Goal: Task Accomplishment & Management: Complete application form

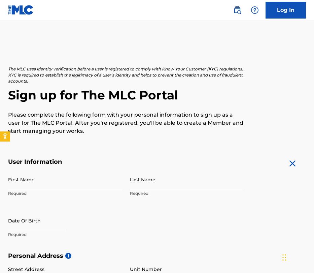
click at [42, 180] on input "First Name" at bounding box center [65, 179] width 114 height 19
type input "[PERSON_NAME]"
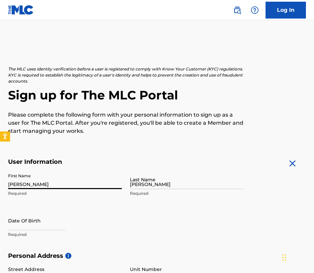
type input "[STREET_ADDRESS][PERSON_NAME]"
type input "[GEOGRAPHIC_DATA]"
type input "[US_STATE]"
type input "37043"
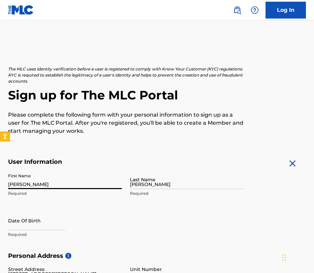
type input "615"
type input "4234362"
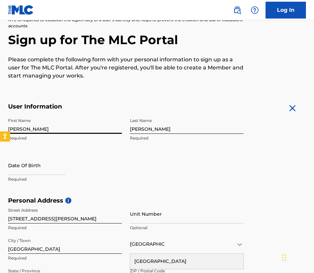
scroll to position [56, 0]
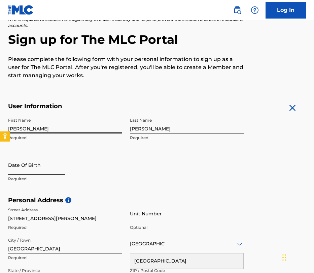
select select "8"
select select "2025"
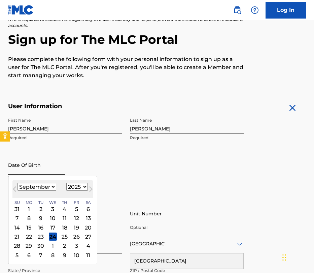
click at [25, 172] on input "text" at bounding box center [36, 164] width 57 height 19
click at [51, 186] on select "January February March April May June July August September October November De…" at bounding box center [37, 187] width 39 height 8
select select "11"
click at [82, 186] on select "1899 1900 1901 1902 1903 1904 1905 1906 1907 1908 1909 1910 1911 1912 1913 1914…" at bounding box center [77, 187] width 22 height 8
select select "1981"
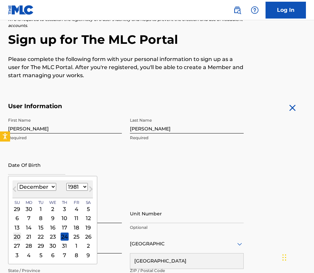
click at [16, 236] on div "20" at bounding box center [17, 237] width 8 height 8
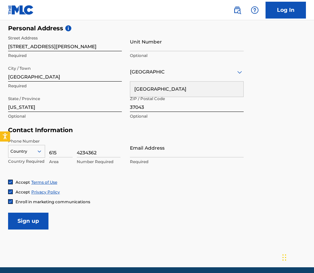
scroll to position [232, 0]
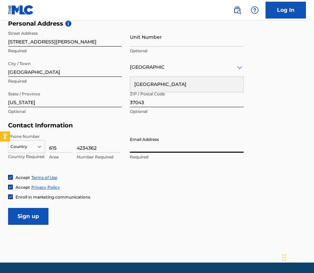
click at [142, 148] on input "Email Address" at bounding box center [187, 142] width 114 height 19
type input "[EMAIL_ADDRESS][DOMAIN_NAME]"
click at [10, 197] on img at bounding box center [10, 197] width 4 height 4
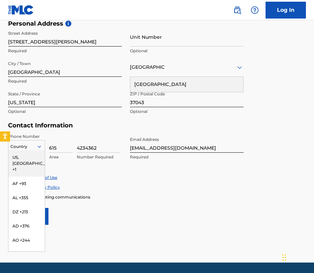
click at [36, 148] on icon at bounding box center [39, 147] width 6 height 6
click at [22, 157] on div "US, [GEOGRAPHIC_DATA] +1" at bounding box center [26, 163] width 36 height 26
click at [38, 146] on icon at bounding box center [39, 147] width 3 height 2
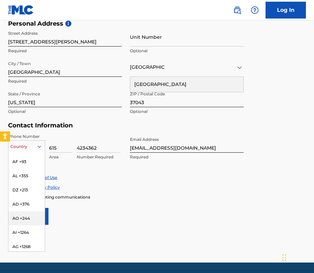
scroll to position [0, 0]
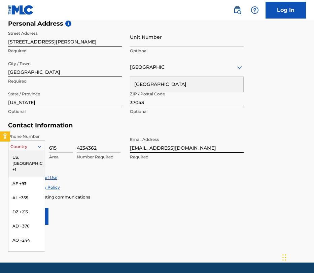
click at [26, 158] on div "US, [GEOGRAPHIC_DATA] +1" at bounding box center [26, 163] width 36 height 26
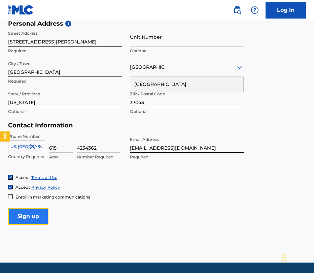
click at [33, 217] on input "Sign up" at bounding box center [28, 216] width 40 height 17
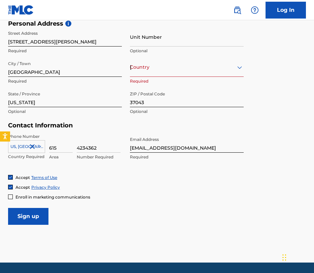
click at [237, 67] on icon at bounding box center [240, 67] width 8 height 8
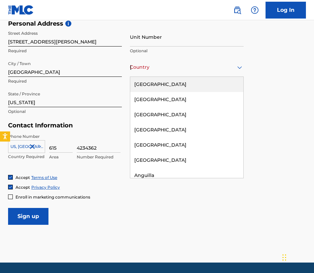
click at [162, 83] on div "[GEOGRAPHIC_DATA]" at bounding box center [186, 84] width 113 height 15
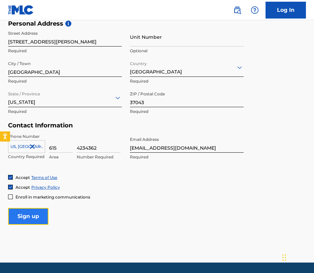
click at [31, 218] on input "Sign up" at bounding box center [28, 216] width 40 height 17
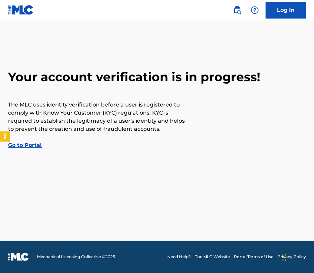
drag, startPoint x: 70, startPoint y: 162, endPoint x: 64, endPoint y: 161, distance: 6.4
click at [70, 161] on main "Your account verification is in progress! The MLC uses identity verification be…" at bounding box center [157, 130] width 314 height 220
click at [32, 145] on link "Go to Portal" at bounding box center [25, 145] width 34 height 6
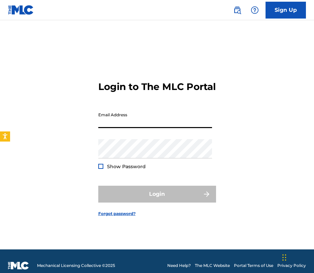
click at [120, 128] on input "Email Address" at bounding box center [155, 118] width 114 height 19
type input "[EMAIL_ADDRESS][DOMAIN_NAME]"
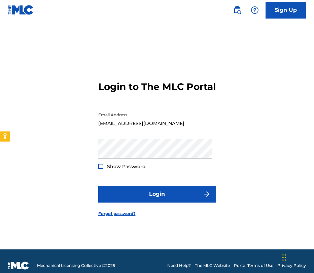
click at [103, 170] on div "Show Password" at bounding box center [122, 166] width 48 height 7
click at [101, 169] on div at bounding box center [100, 166] width 5 height 5
click at [101, 168] on img at bounding box center [101, 166] width 4 height 4
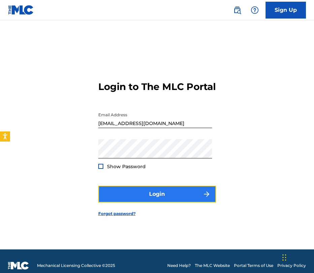
click at [164, 199] on button "Login" at bounding box center [157, 194] width 118 height 17
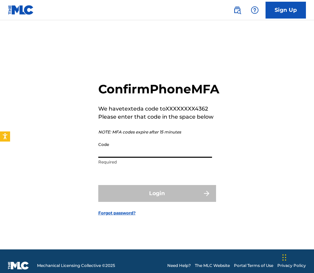
click at [115, 158] on input "Code" at bounding box center [155, 148] width 114 height 19
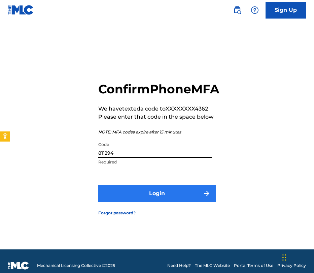
type input "811294"
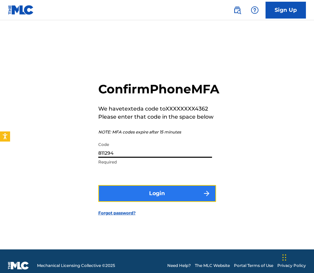
click at [165, 201] on button "Login" at bounding box center [157, 193] width 118 height 17
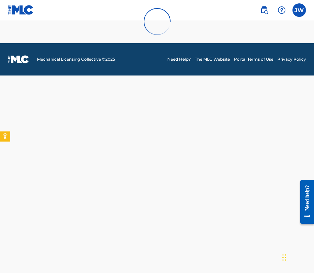
click at [132, 130] on div "[PERSON_NAME] [PERSON_NAME] [EMAIL_ADDRESS][DOMAIN_NAME] Profile Log out Mechan…" at bounding box center [157, 136] width 314 height 273
click at [299, 11] on div at bounding box center [157, 21] width 314 height 43
